Goal: Information Seeking & Learning: Find specific page/section

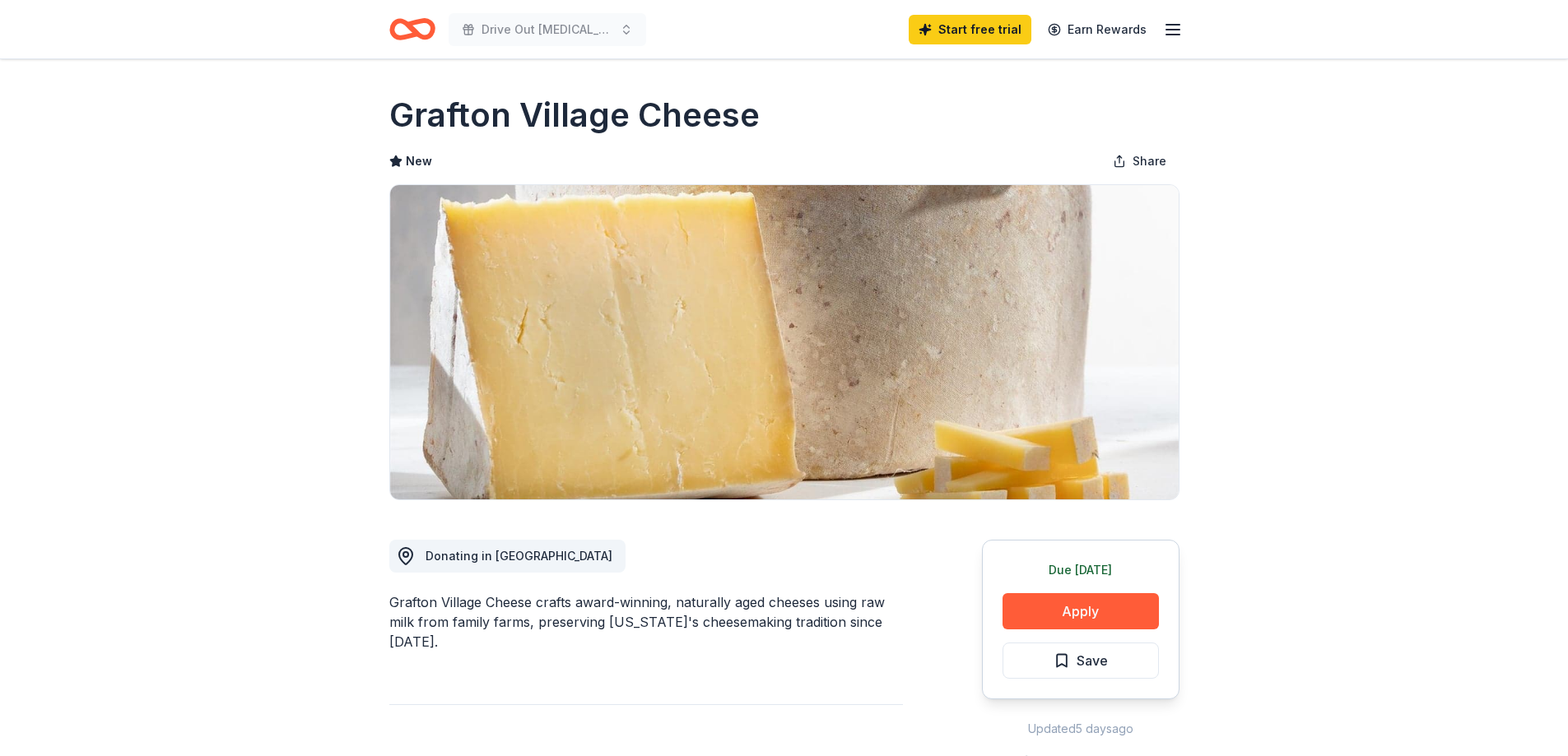
click at [406, 29] on icon "Home" at bounding box center [412, 29] width 46 height 39
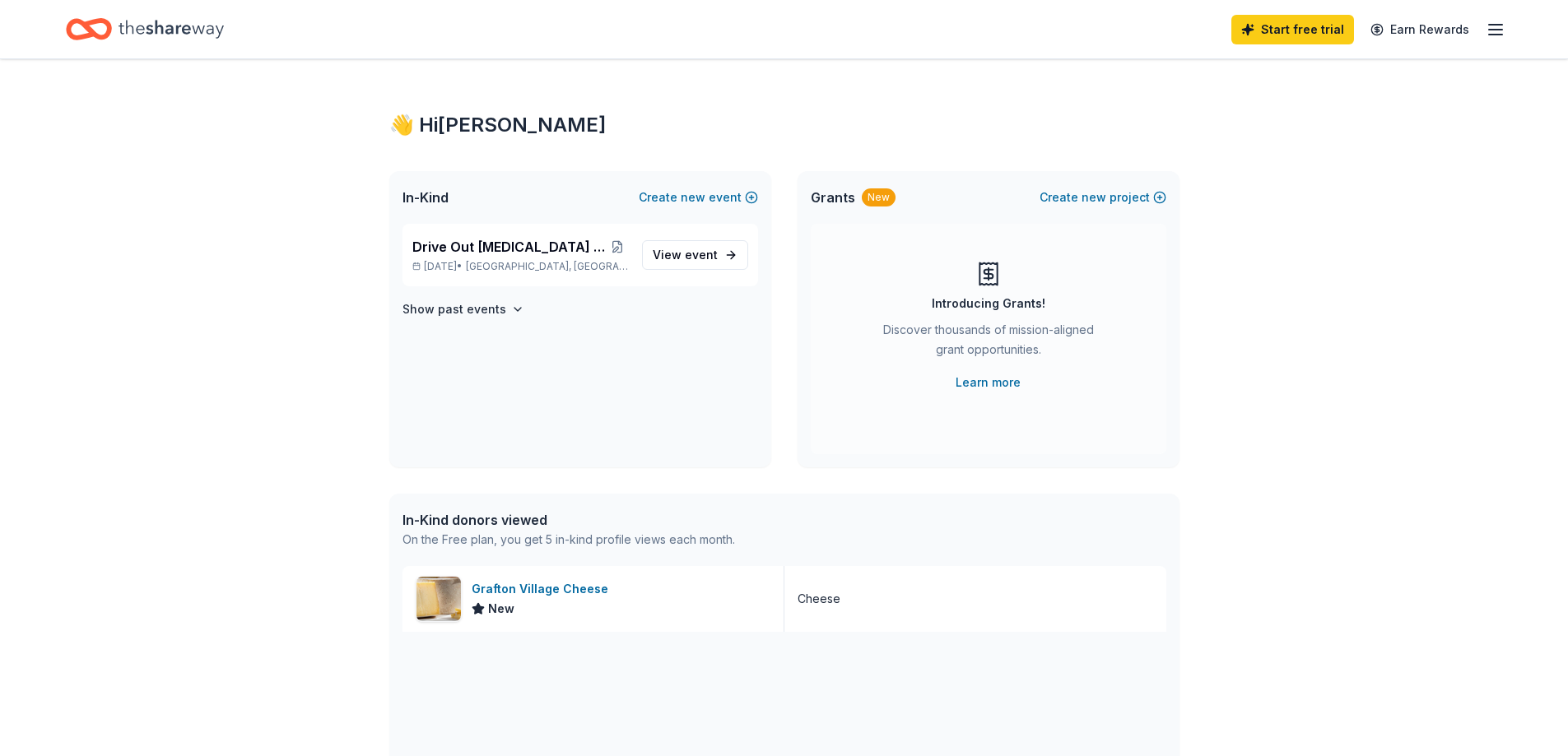
click at [1492, 30] on icon "button" at bounding box center [1495, 30] width 20 height 20
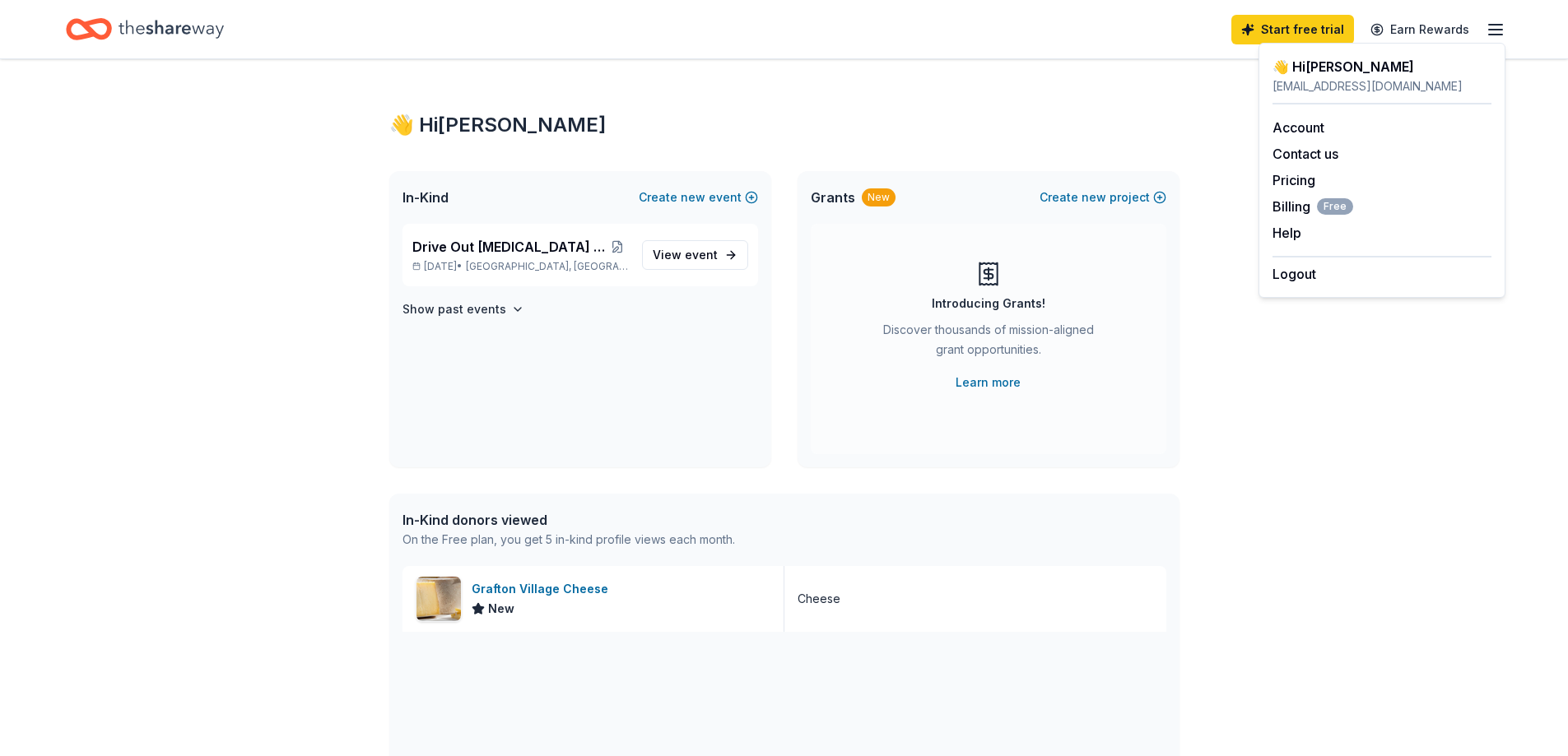
click at [973, 19] on div "Start free trial Earn Rewards" at bounding box center [784, 29] width 1436 height 39
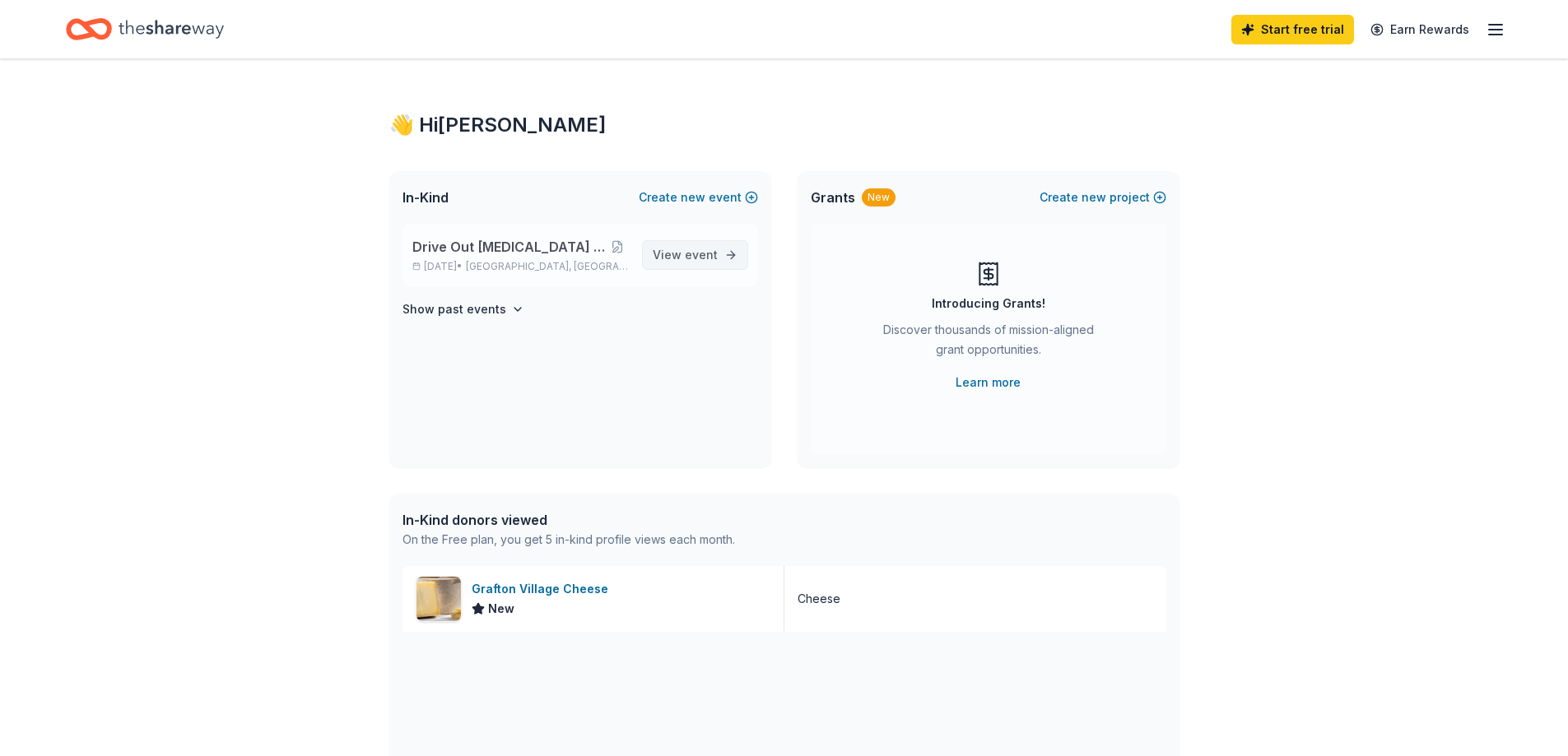
click at [688, 265] on span "View event" at bounding box center [686, 255] width 65 height 20
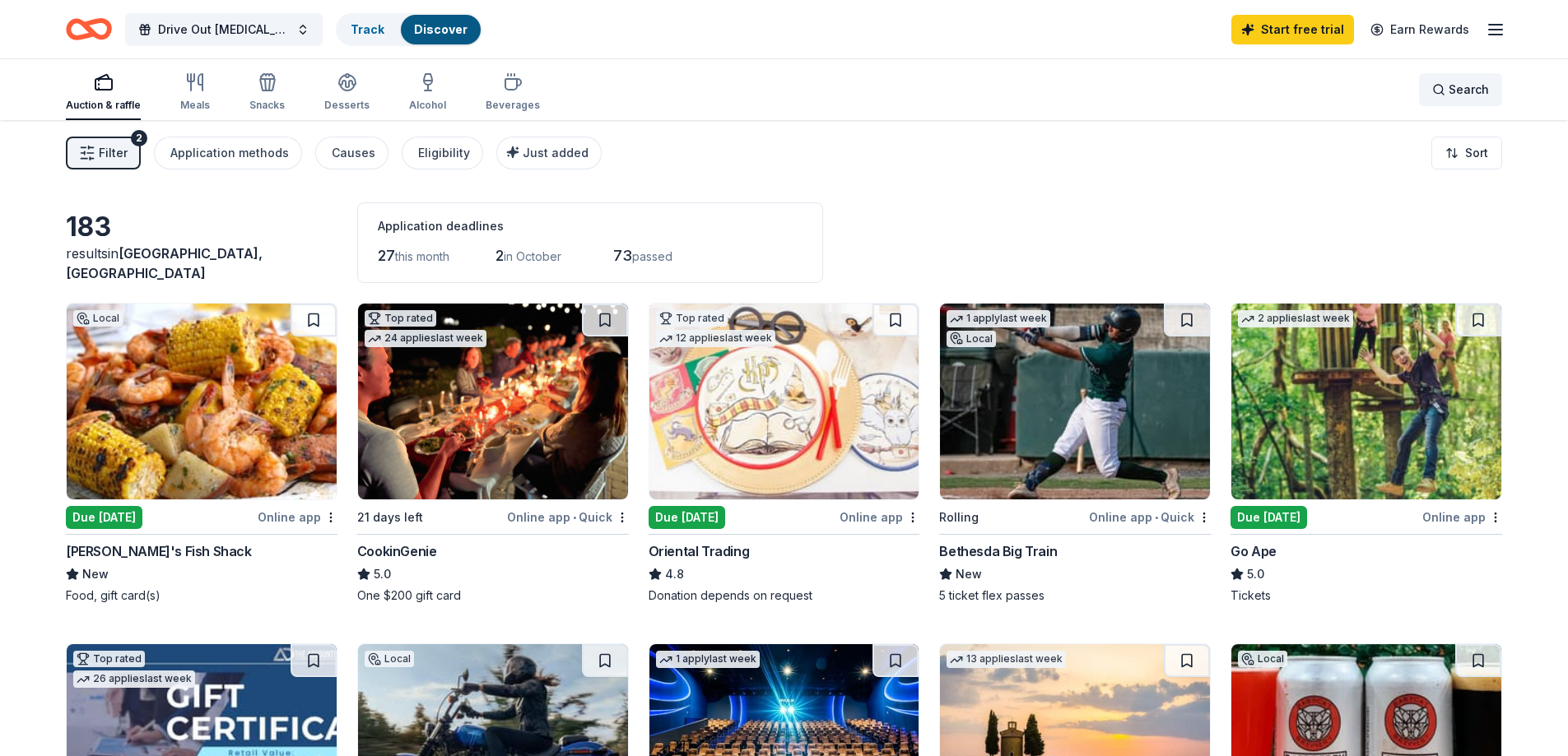
click at [1466, 83] on span "Search" at bounding box center [1468, 90] width 40 height 20
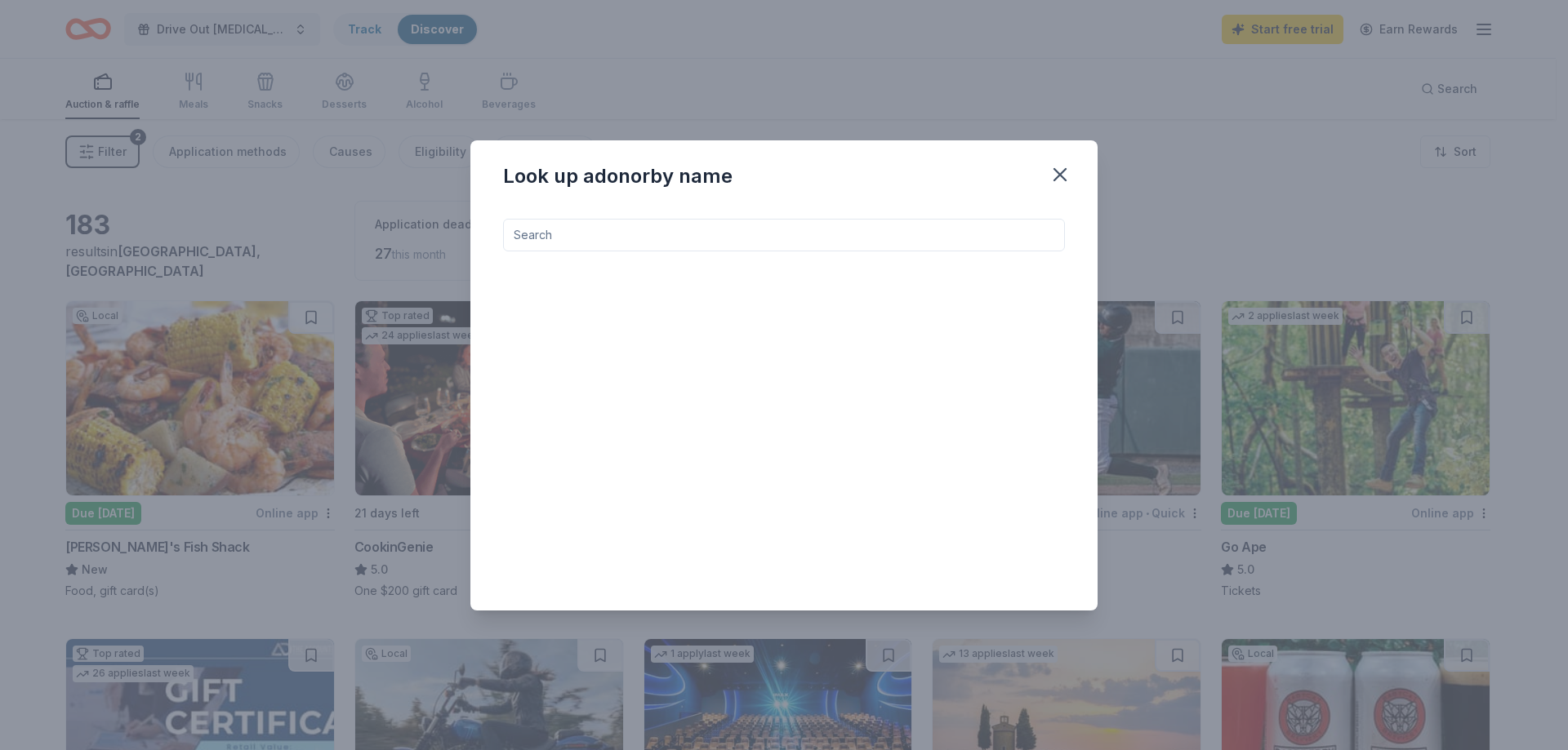
click at [886, 239] on input at bounding box center [784, 234] width 561 height 32
type input "golf courses"
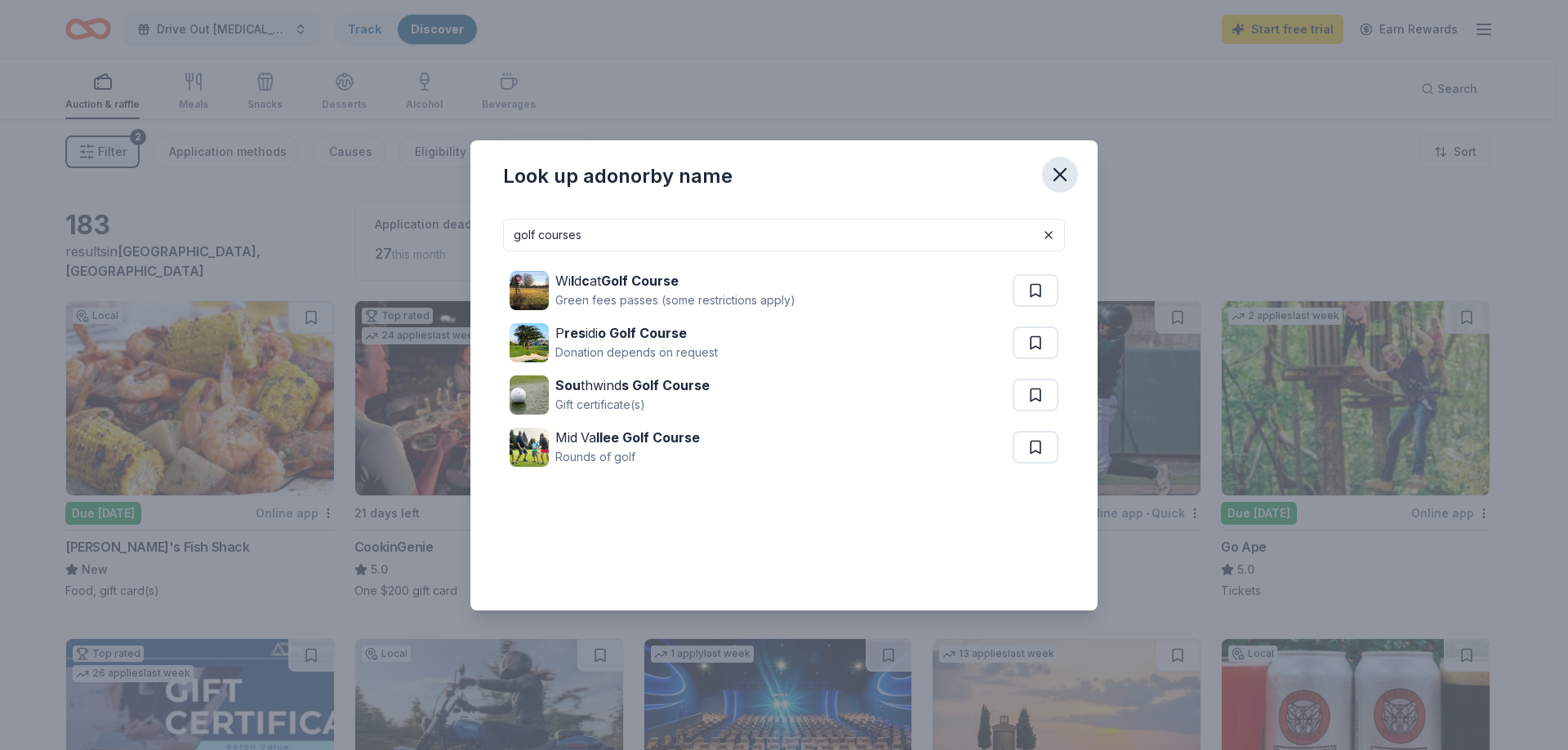
click at [1063, 171] on icon "button" at bounding box center [1060, 174] width 12 height 12
